Goal: Transaction & Acquisition: Purchase product/service

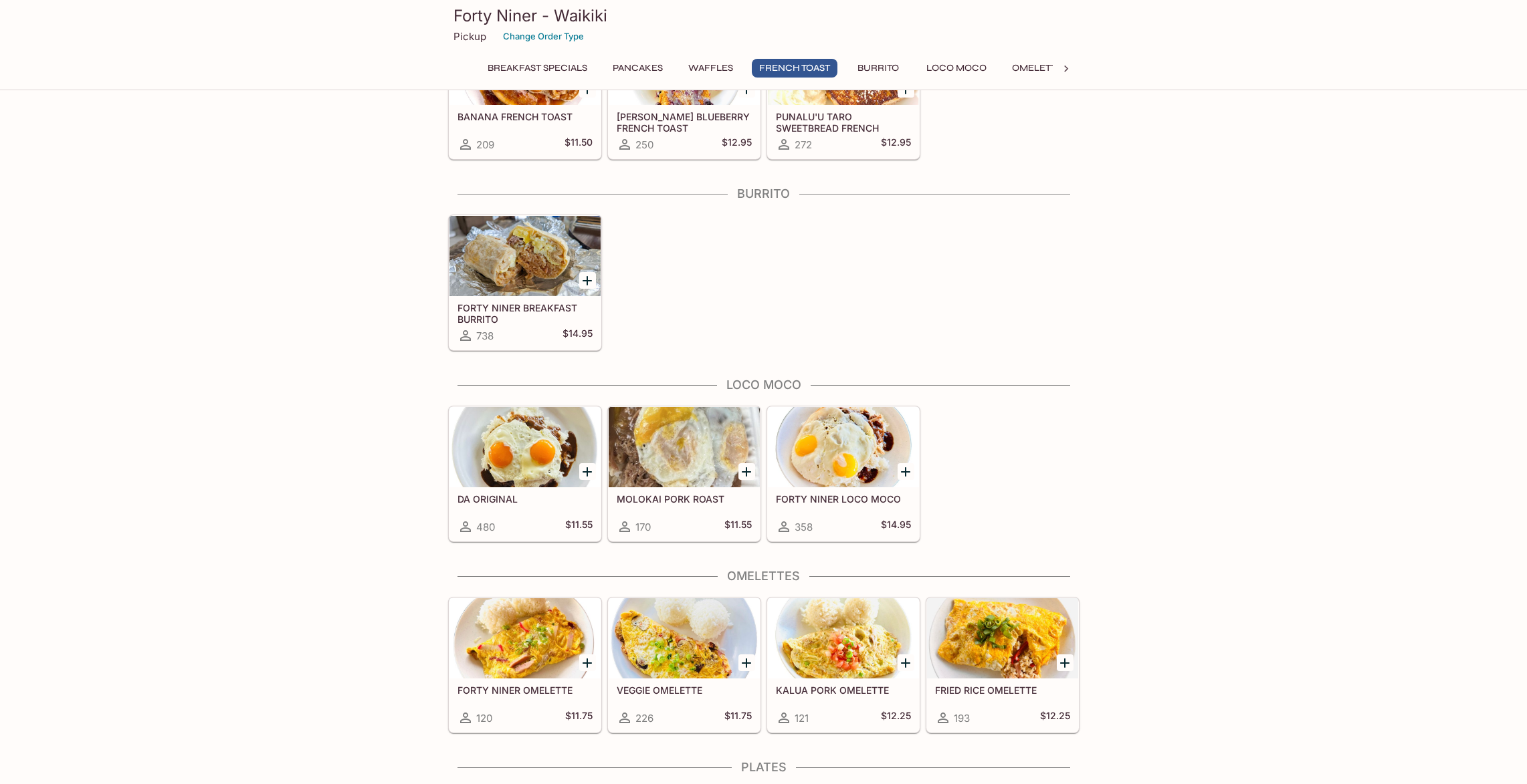
scroll to position [898, 0]
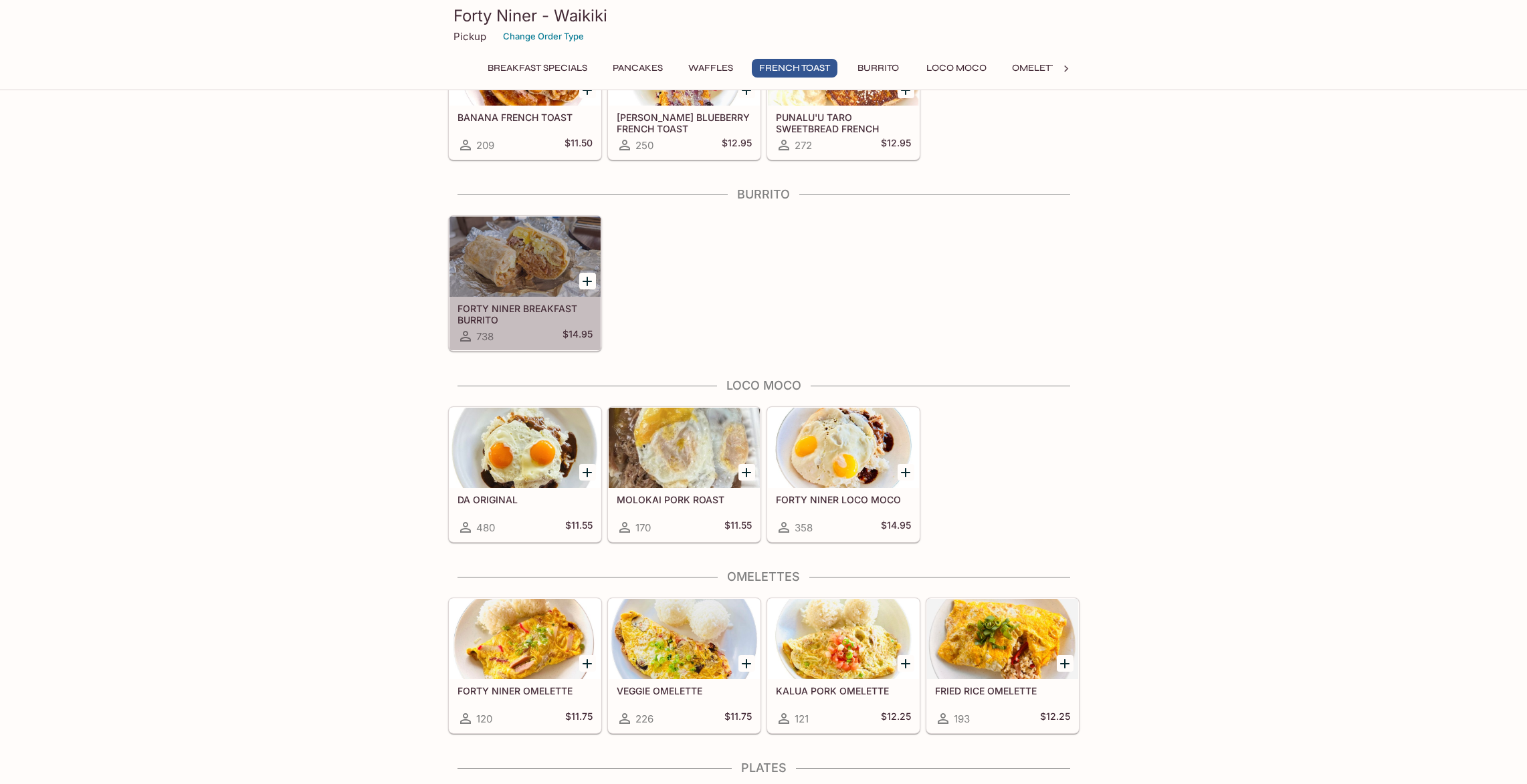
click at [522, 274] on div at bounding box center [525, 257] width 151 height 80
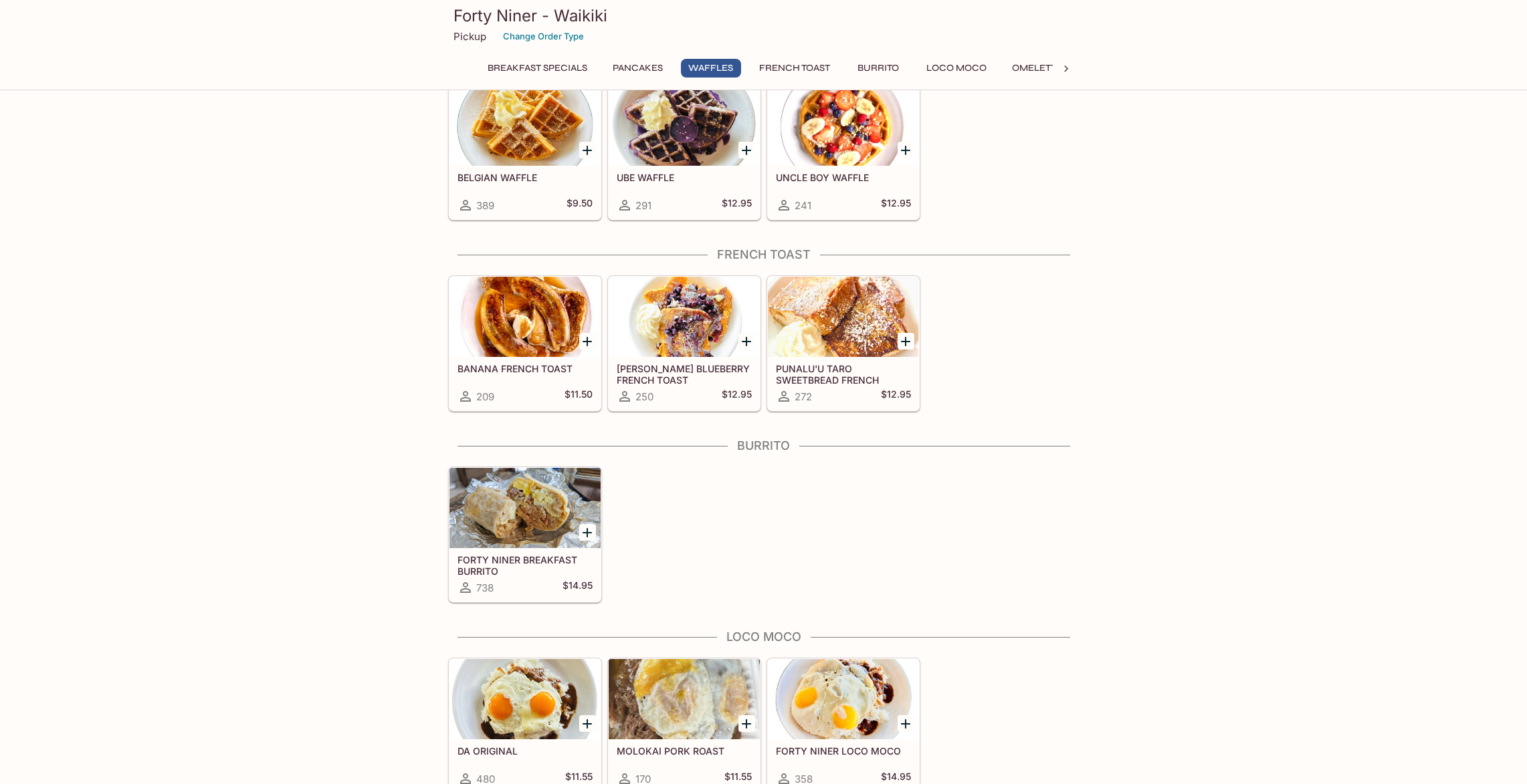
scroll to position [921, 0]
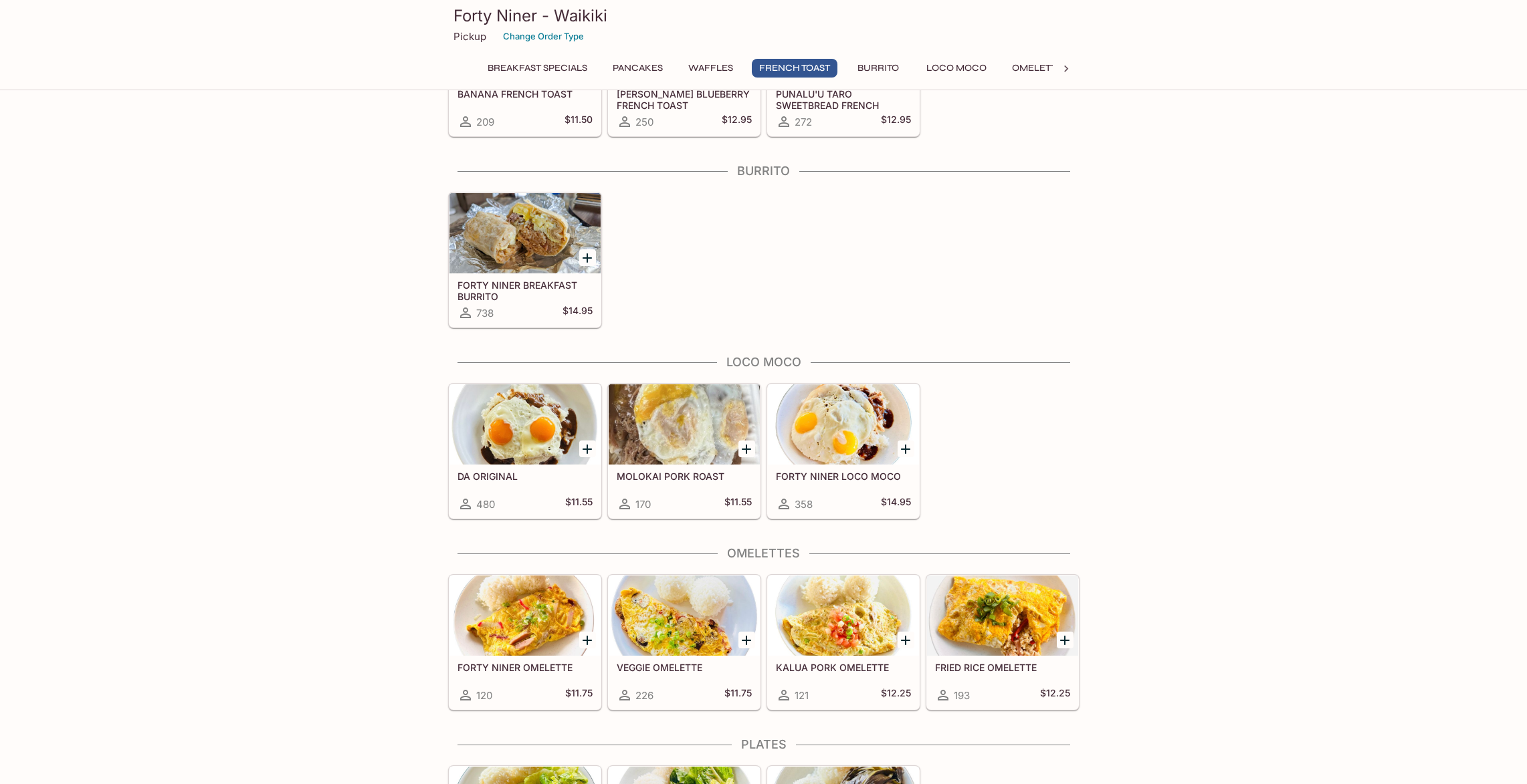
click at [858, 444] on div at bounding box center [844, 424] width 151 height 80
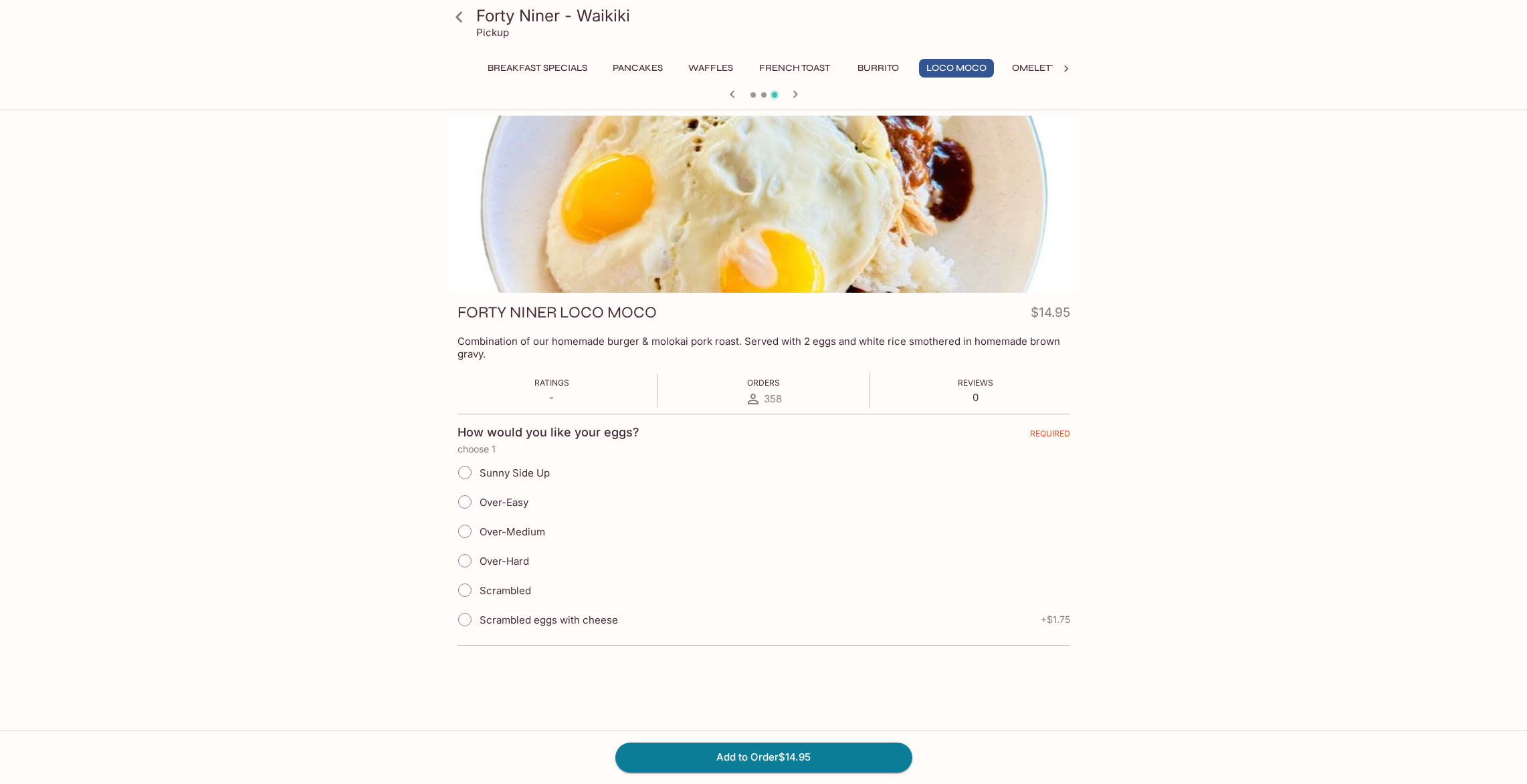
click at [1041, 66] on button "Omelettes" at bounding box center [1040, 68] width 70 height 19
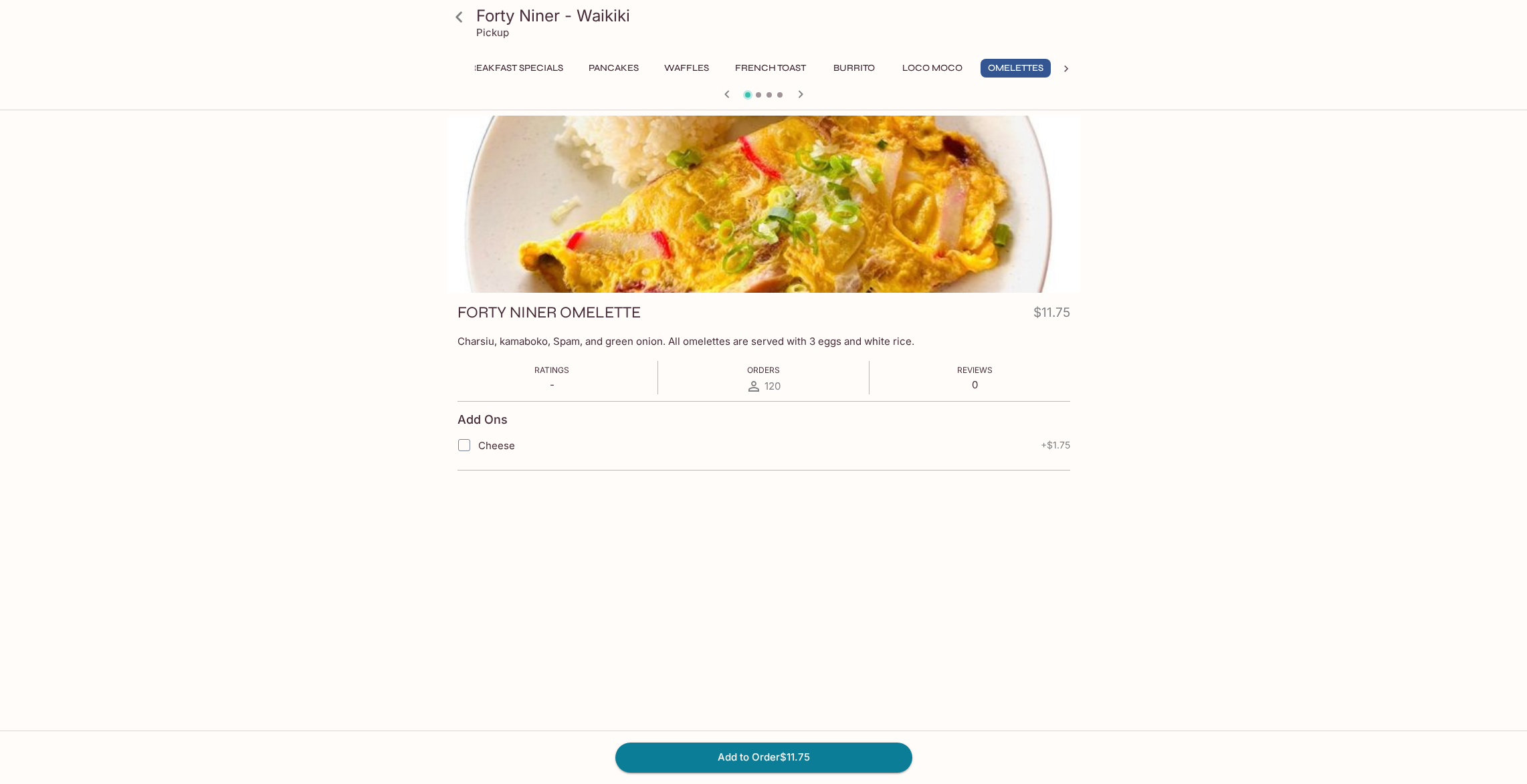
scroll to position [0, 26]
click at [1070, 70] on icon at bounding box center [1066, 69] width 14 height 14
click at [801, 66] on button "Plates" at bounding box center [802, 68] width 60 height 19
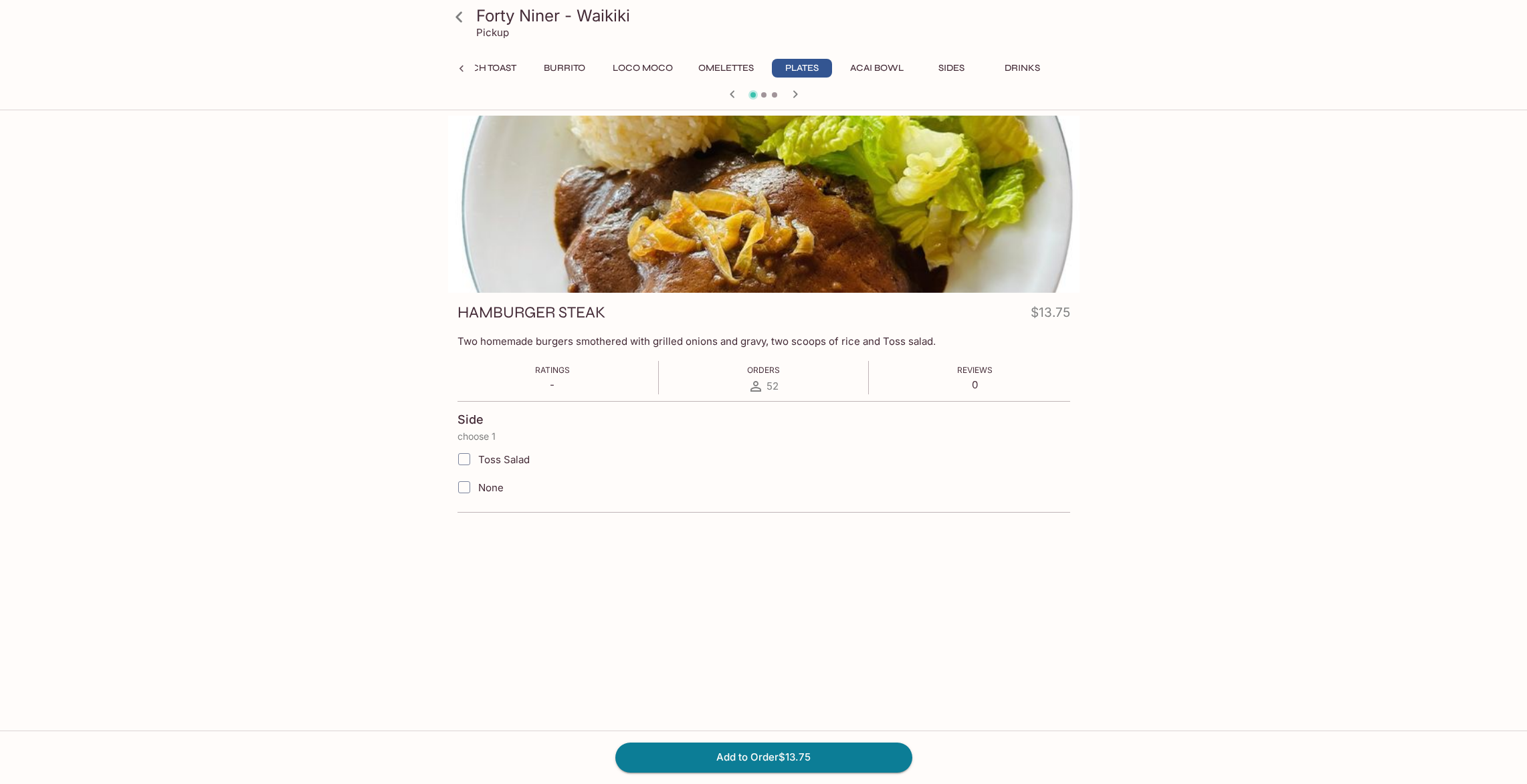
click at [794, 92] on icon "button" at bounding box center [795, 94] width 5 height 7
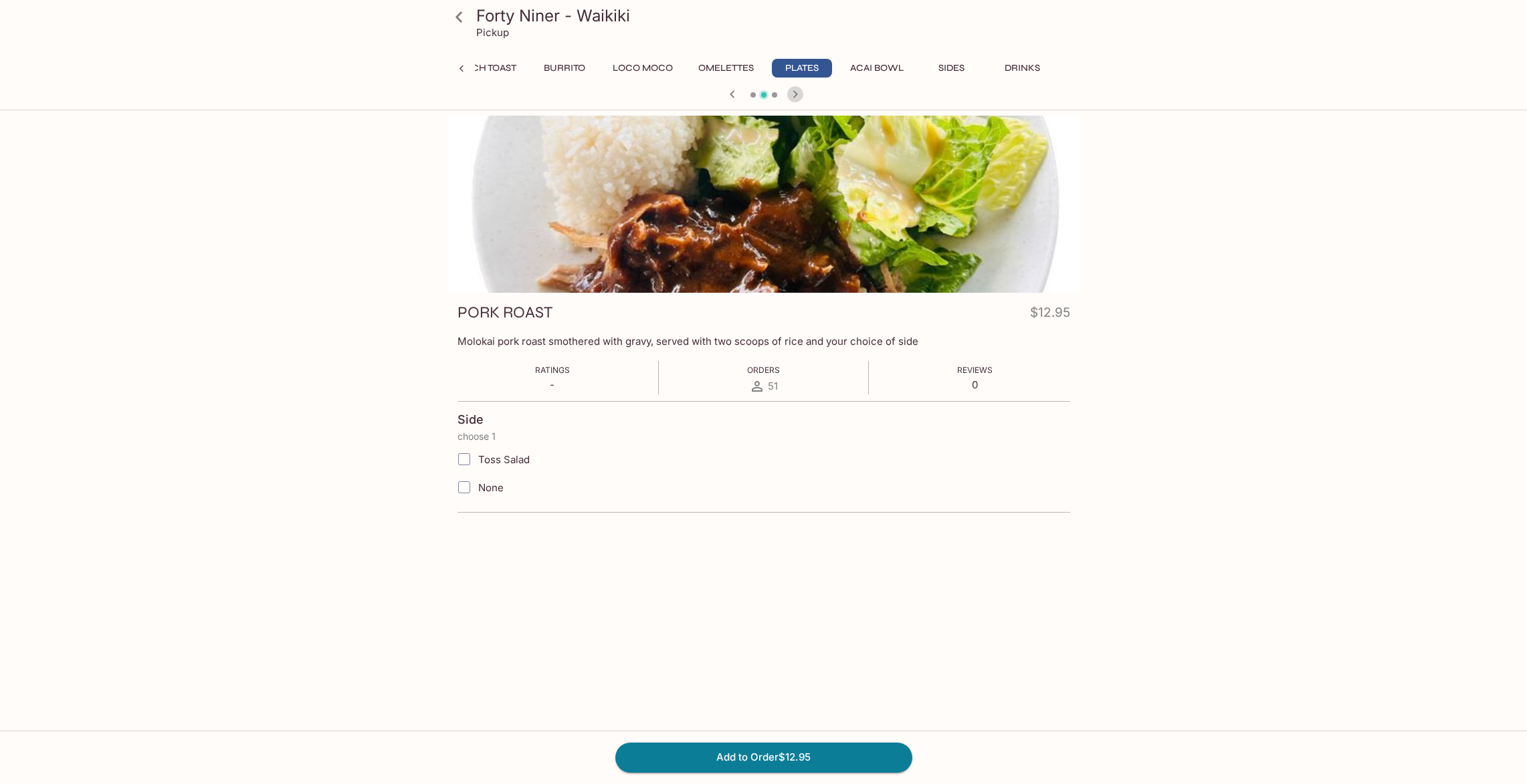
click at [794, 92] on icon "button" at bounding box center [795, 94] width 5 height 7
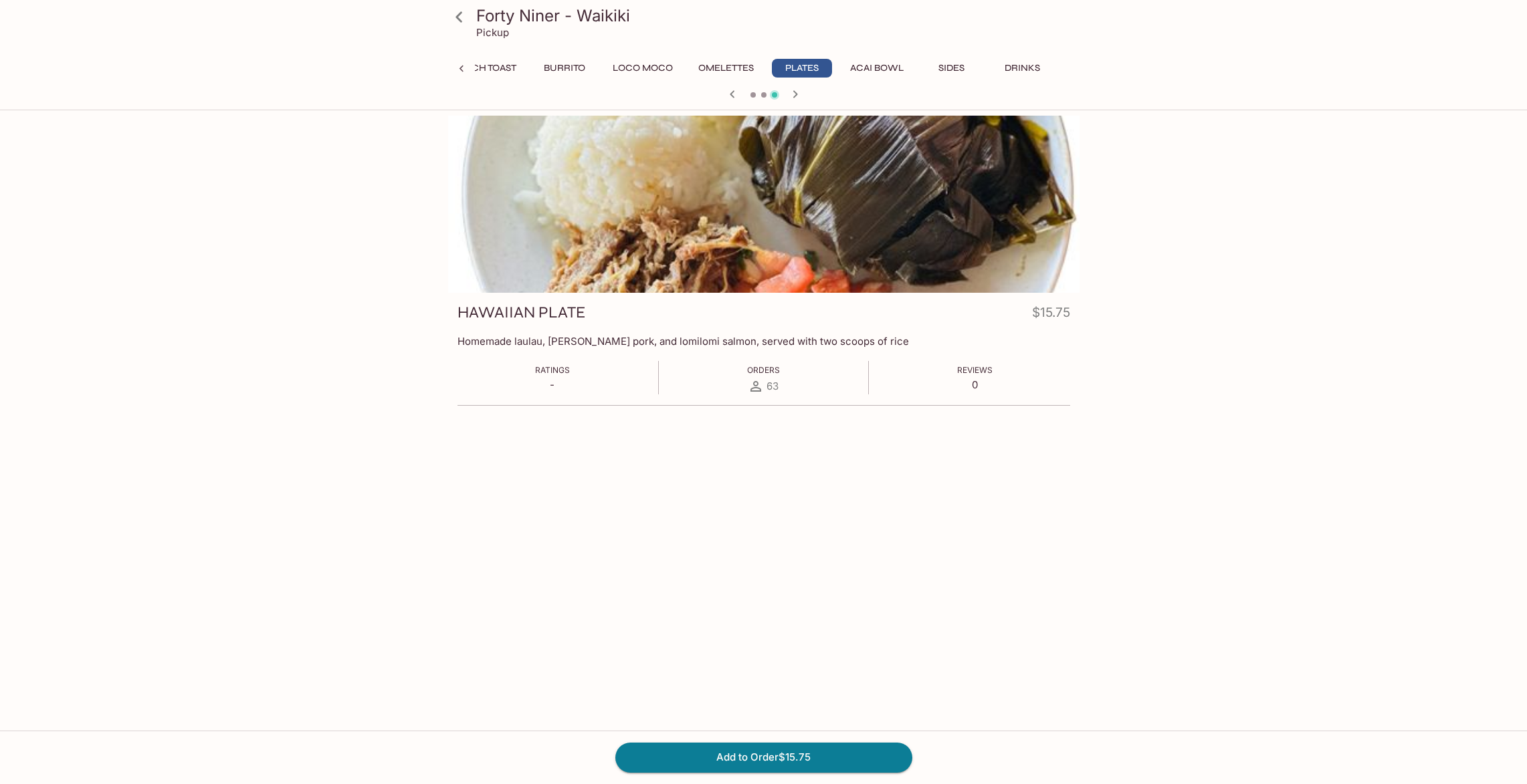
click at [460, 69] on icon at bounding box center [461, 69] width 4 height 7
click at [521, 64] on button "Breakfast Specials" at bounding box center [537, 68] width 114 height 19
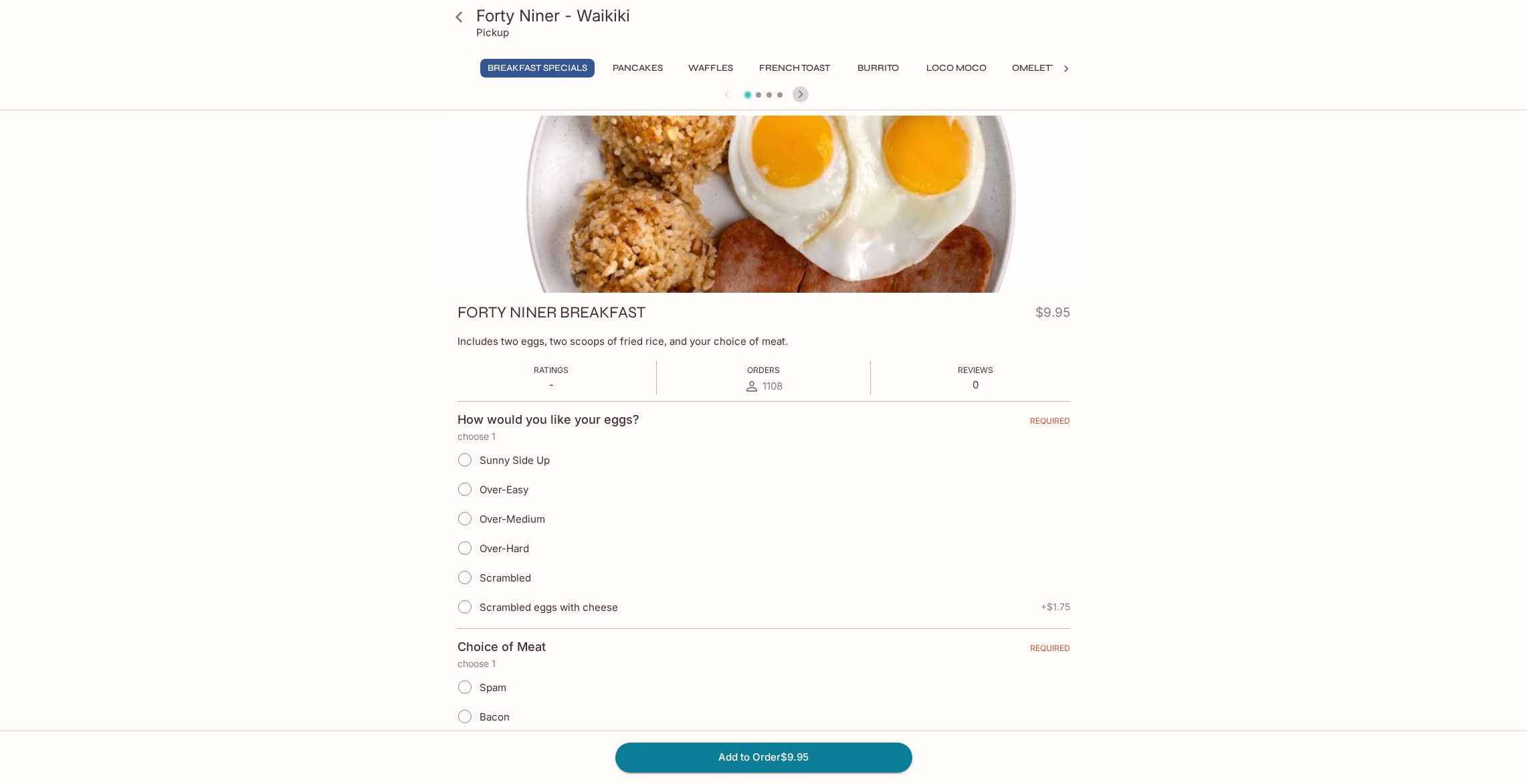
click at [799, 92] on icon "button" at bounding box center [800, 94] width 5 height 7
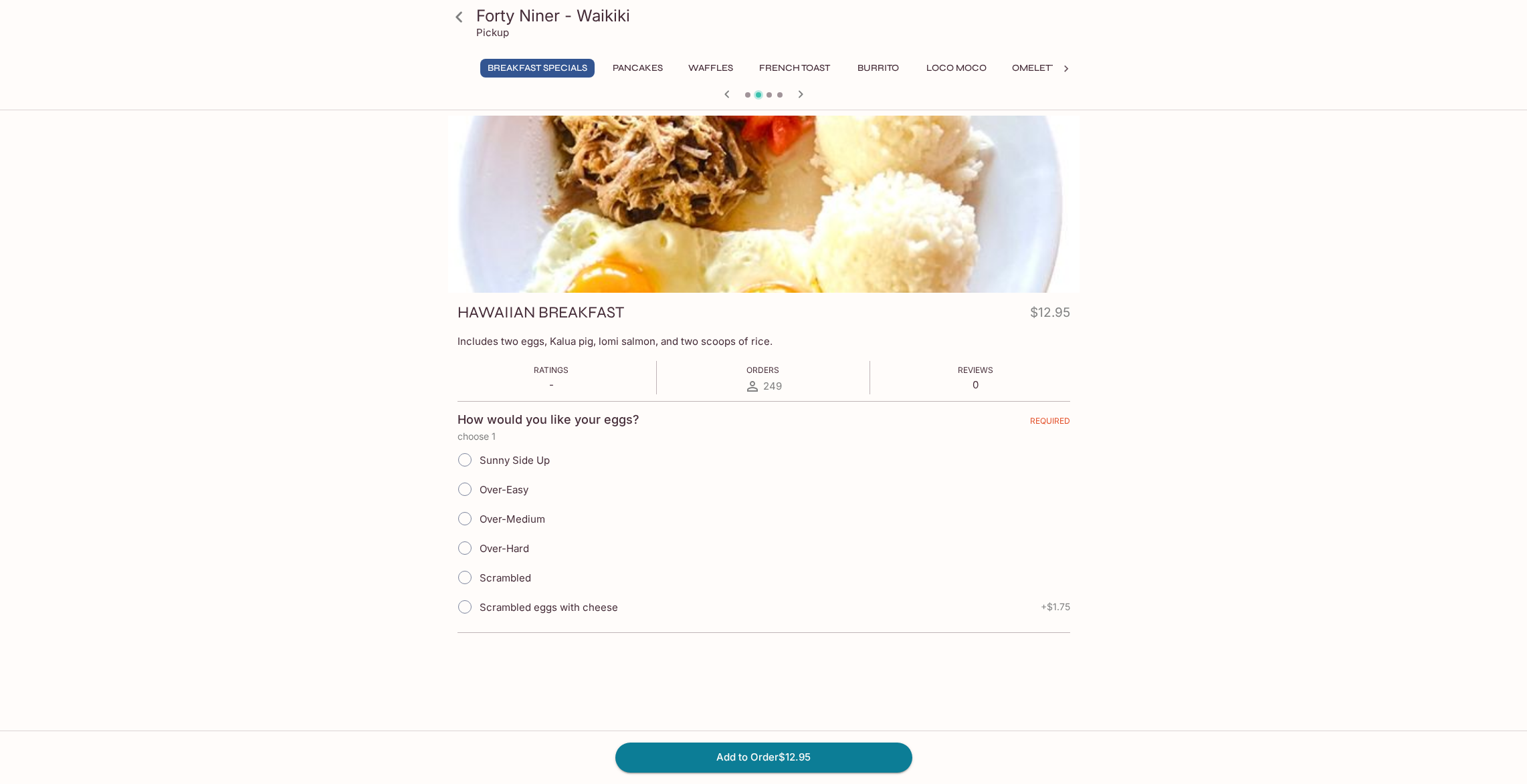
click at [799, 92] on icon "button" at bounding box center [800, 94] width 5 height 7
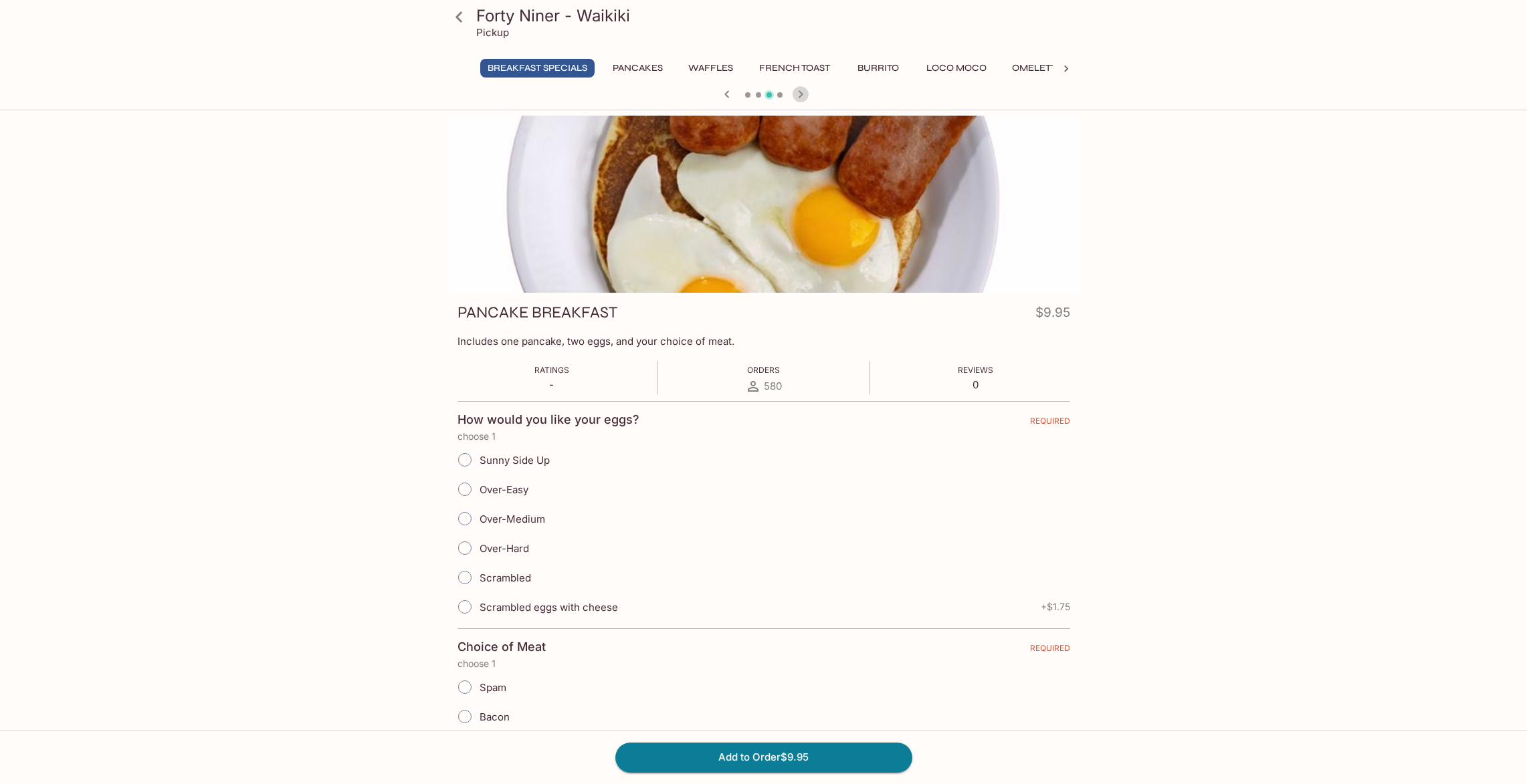
click at [799, 92] on icon "button" at bounding box center [800, 94] width 5 height 7
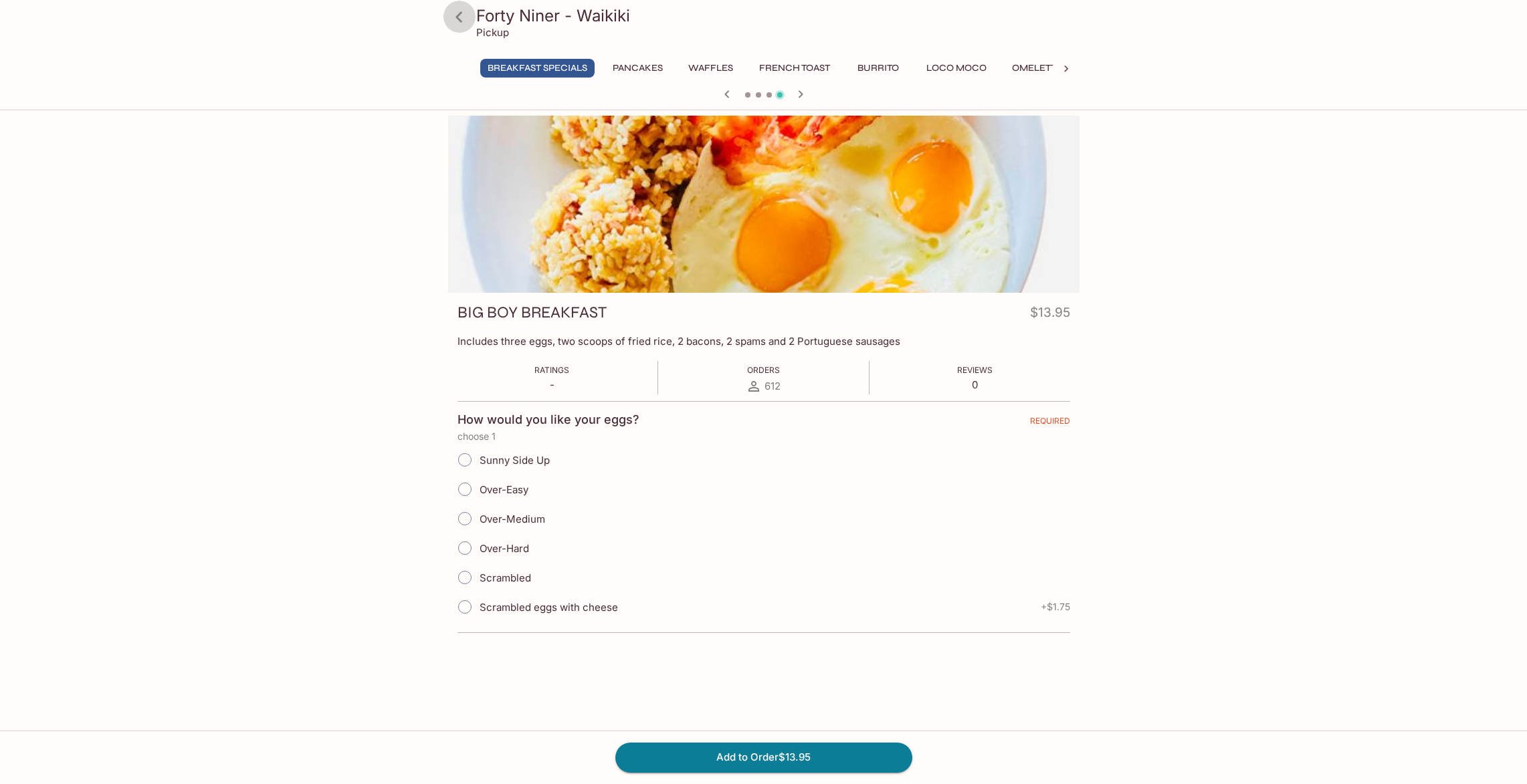
click at [461, 18] on icon at bounding box center [459, 17] width 24 height 24
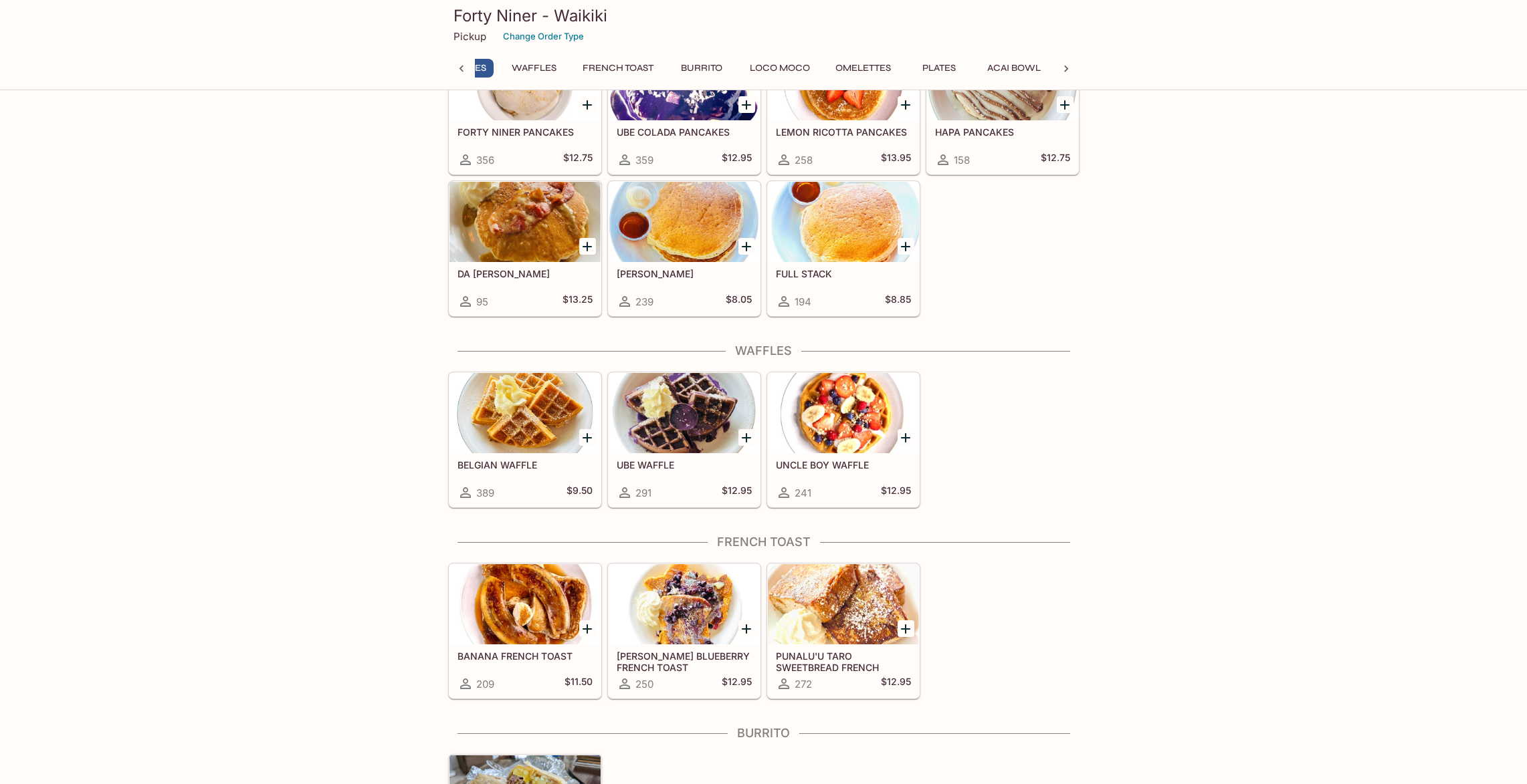
scroll to position [0, 132]
click at [550, 39] on button "Change Order Type" at bounding box center [544, 36] width 93 height 21
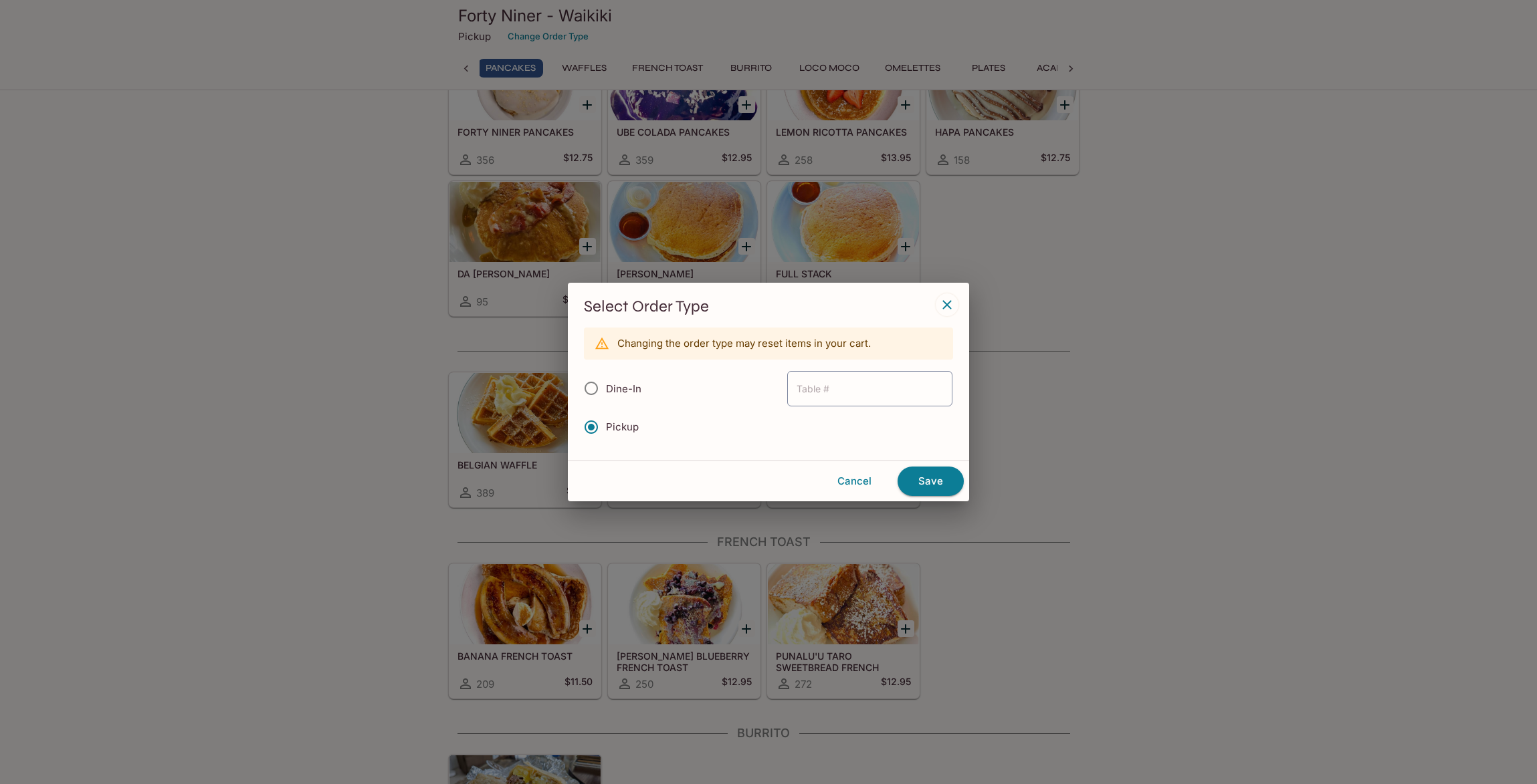
click at [947, 306] on icon "button" at bounding box center [947, 305] width 16 height 16
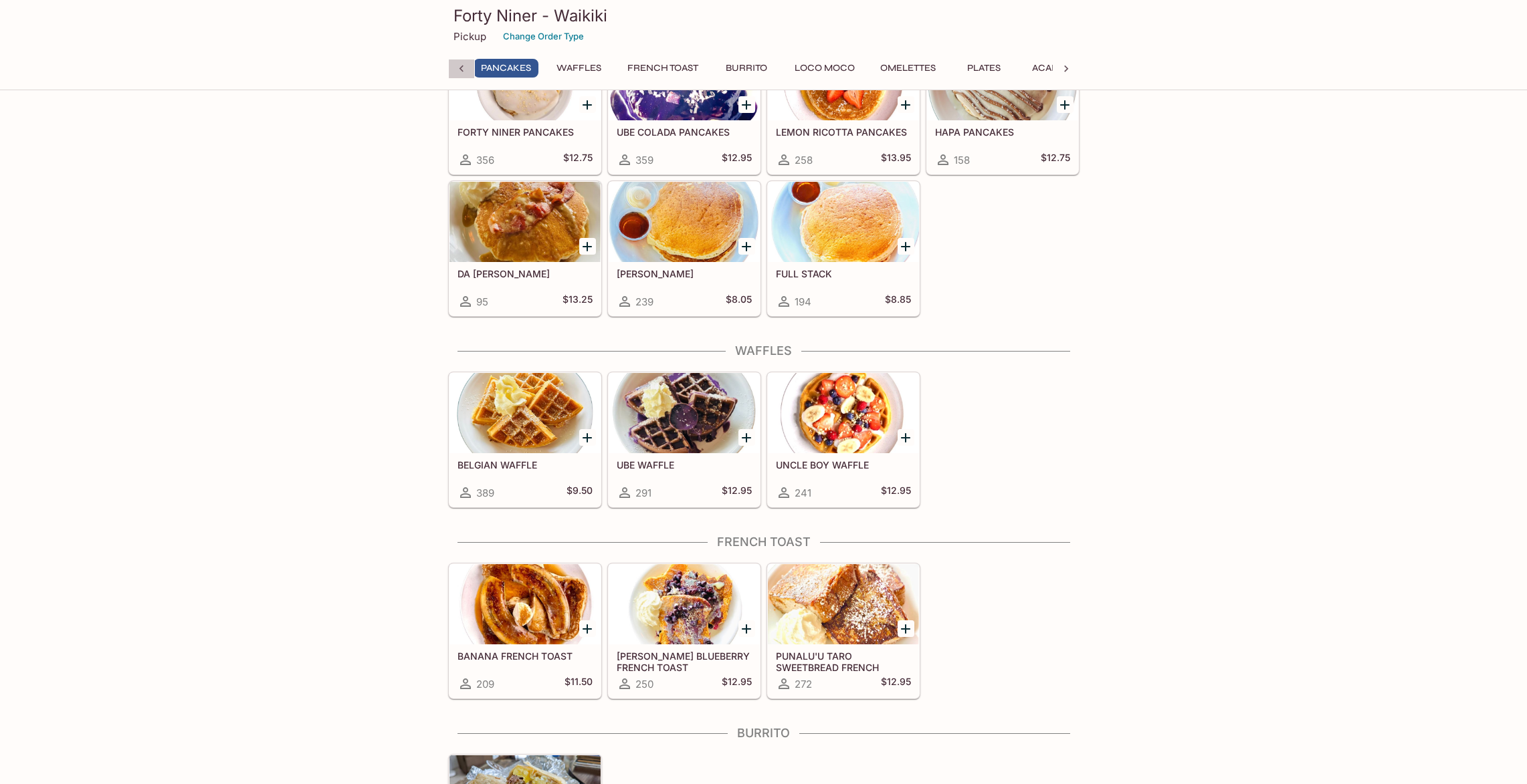
click at [458, 67] on icon at bounding box center [462, 69] width 14 height 14
click at [458, 67] on div "Breakfast Specials Pancakes Waffles French Toast Burrito Loco Moco Omelettes Pl…" at bounding box center [764, 72] width 632 height 27
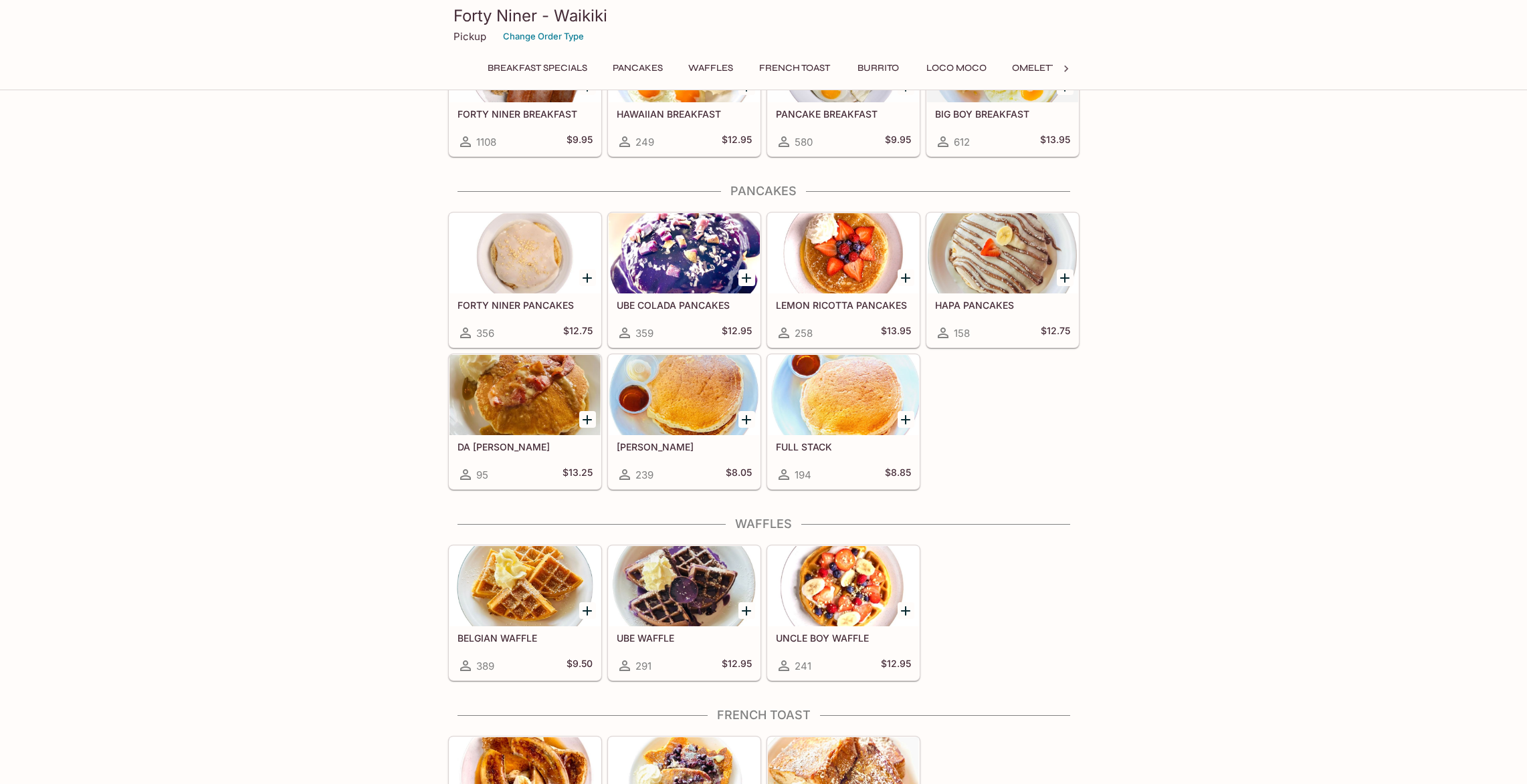
scroll to position [180, 0]
